Goal: Information Seeking & Learning: Learn about a topic

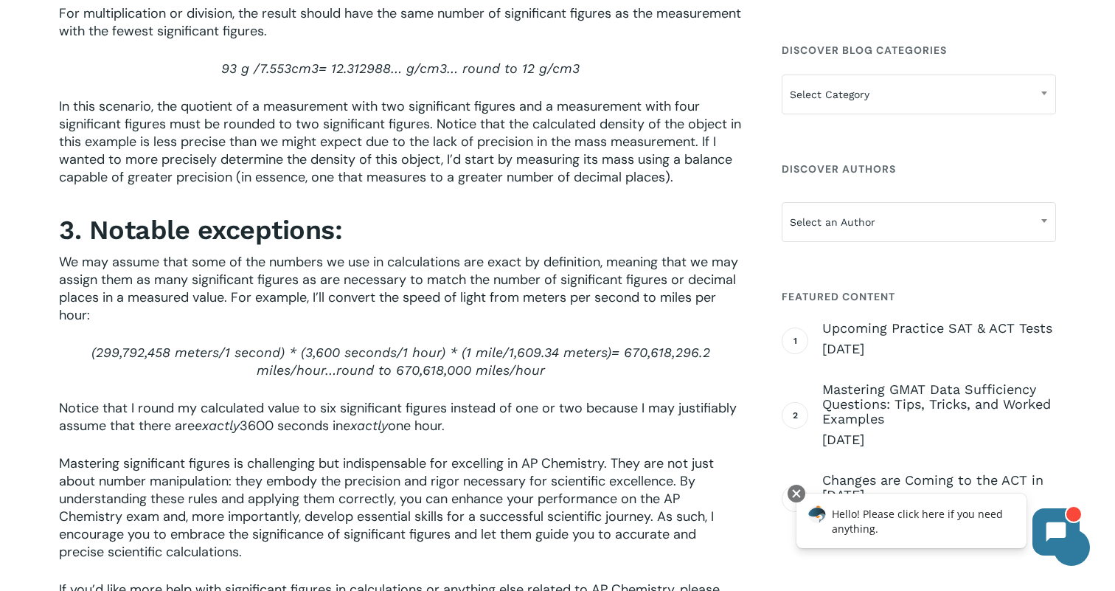
scroll to position [2316, 0]
click at [63, 412] on span "Notice that I round my calculated value to six significant figures instead of o…" at bounding box center [397, 417] width 677 height 35
click at [256, 436] on span "3600 seconds in" at bounding box center [291, 427] width 103 height 18
click at [243, 473] on span "Mastering significant figures is challenging but indispensable for excelling in…" at bounding box center [386, 509] width 655 height 106
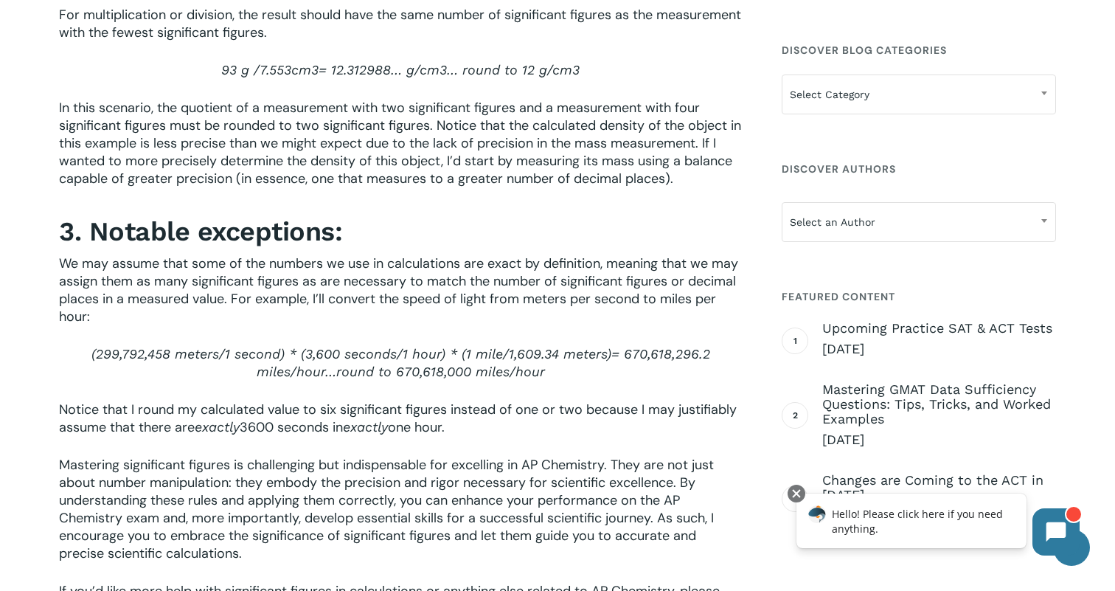
click at [243, 473] on span "Mastering significant figures is challenging but indispensable for excelling in…" at bounding box center [386, 509] width 655 height 106
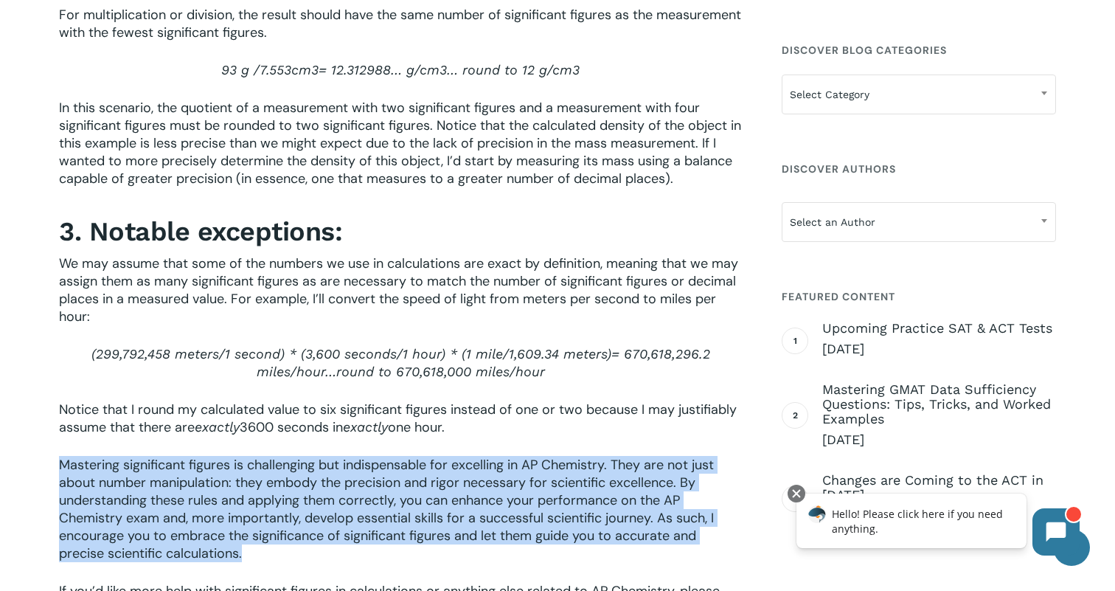
click at [243, 473] on span "Mastering significant figures is challenging but indispensable for excelling in…" at bounding box center [386, 509] width 655 height 106
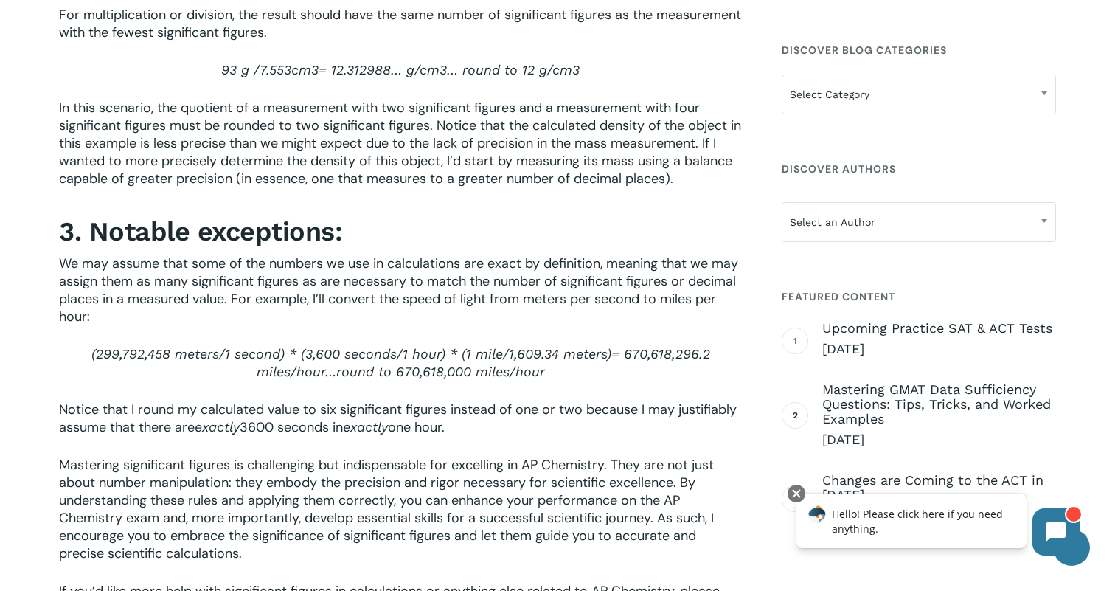
click at [384, 439] on p "Notice that I round my calculated value to six significant figures instead of o…" at bounding box center [400, 427] width 683 height 55
click at [1104, 309] on div "In any scientific investigation, accuracy and precision are paramount. The use …" at bounding box center [557, 46] width 1115 height 3797
